Goal: Register for event/course

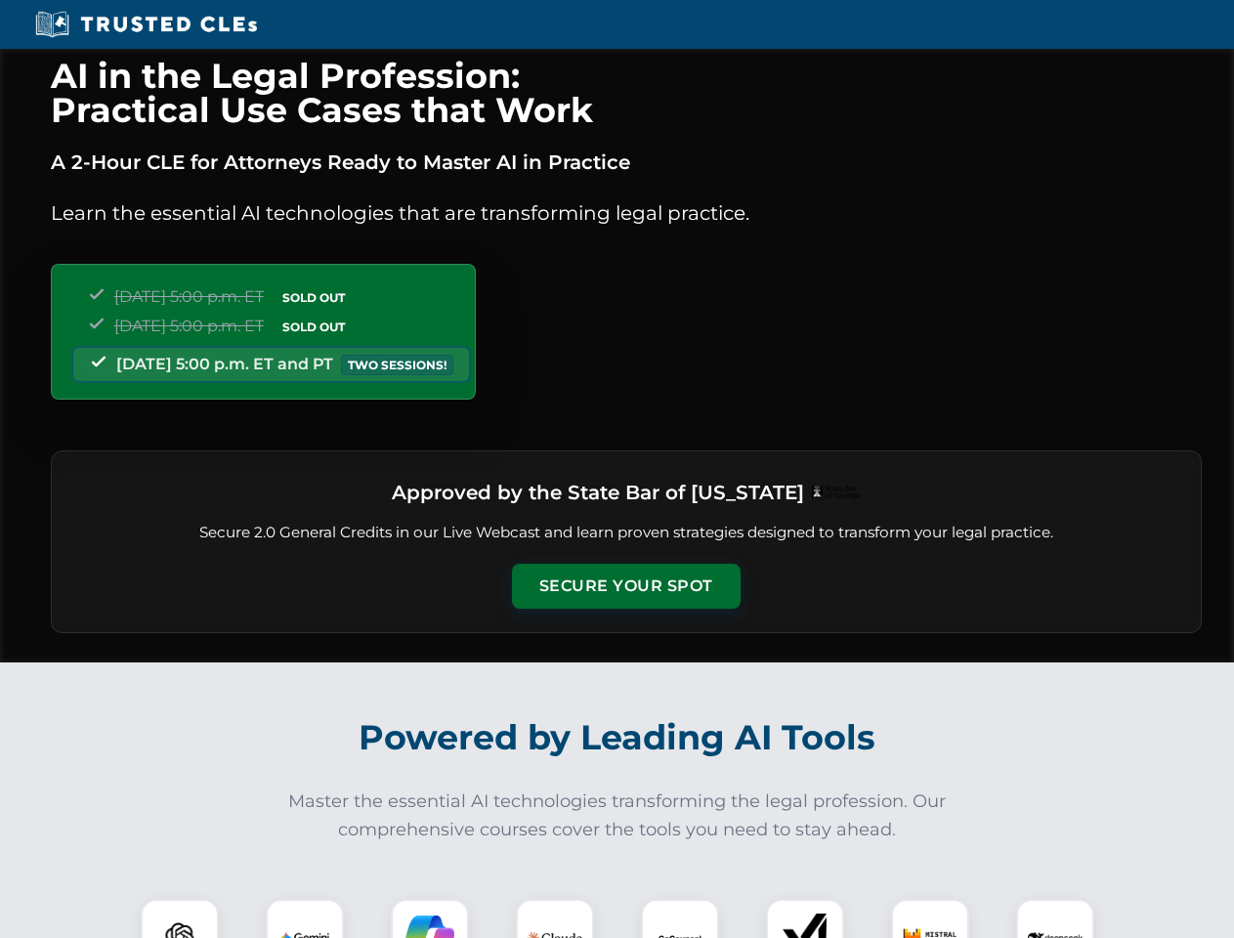
click at [626, 586] on button "Secure Your Spot" at bounding box center [626, 586] width 229 height 45
click at [180, 919] on img at bounding box center [179, 938] width 57 height 57
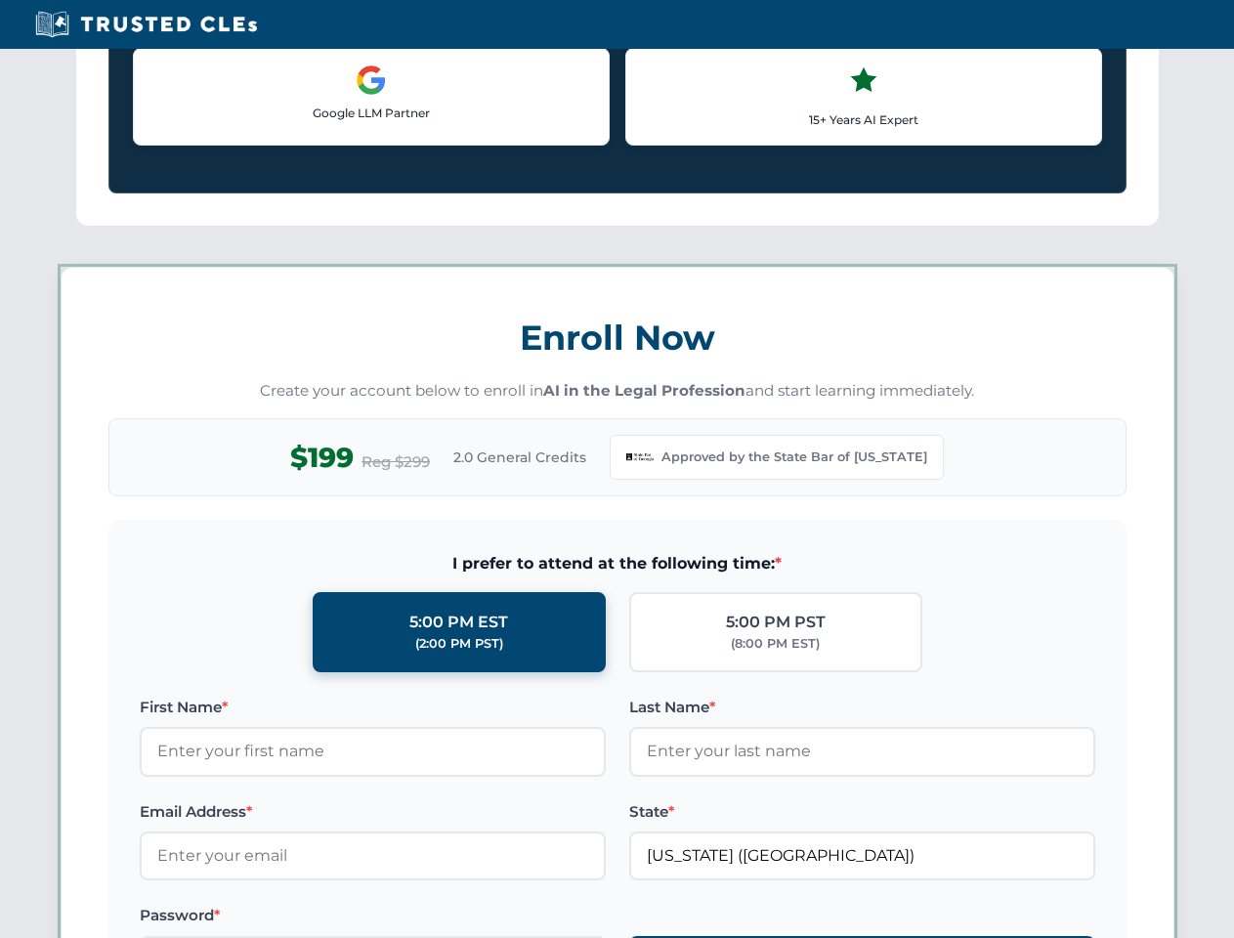
click at [305, 919] on div "AI in the Legal Profession: Practical Use Cases that Work A 2-Hour CLE for Atto…" at bounding box center [617, 915] width 1234 height 4558
